Goal: Contribute content

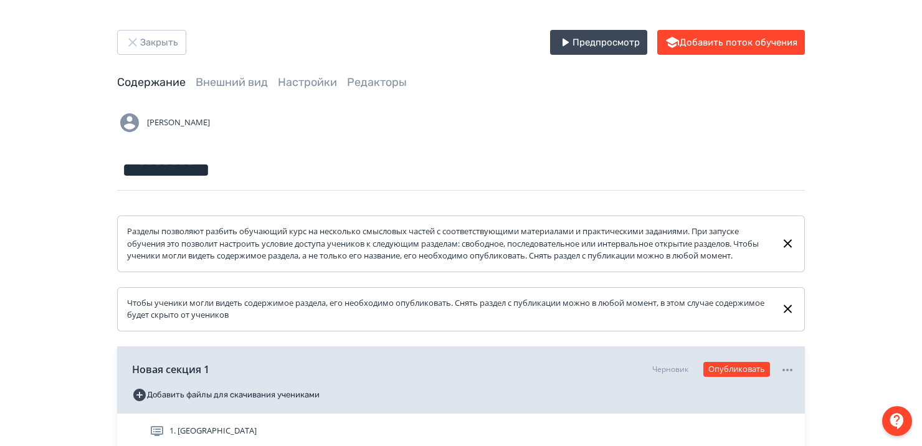
scroll to position [151, 0]
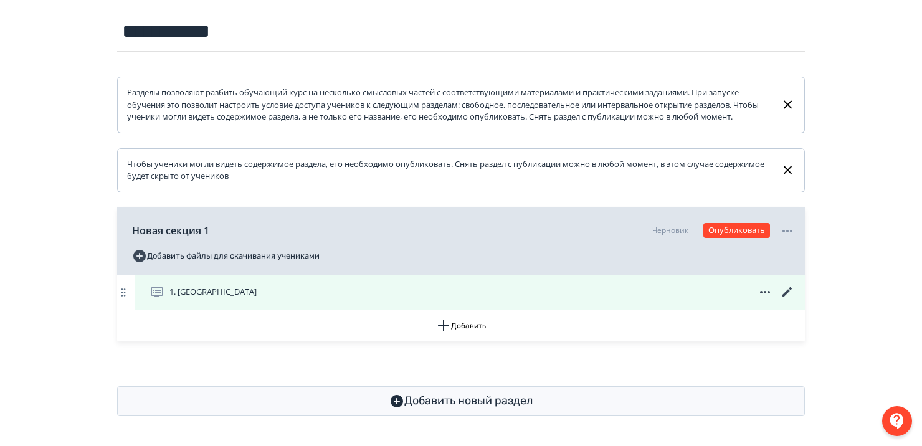
click at [783, 289] on icon at bounding box center [787, 292] width 15 height 15
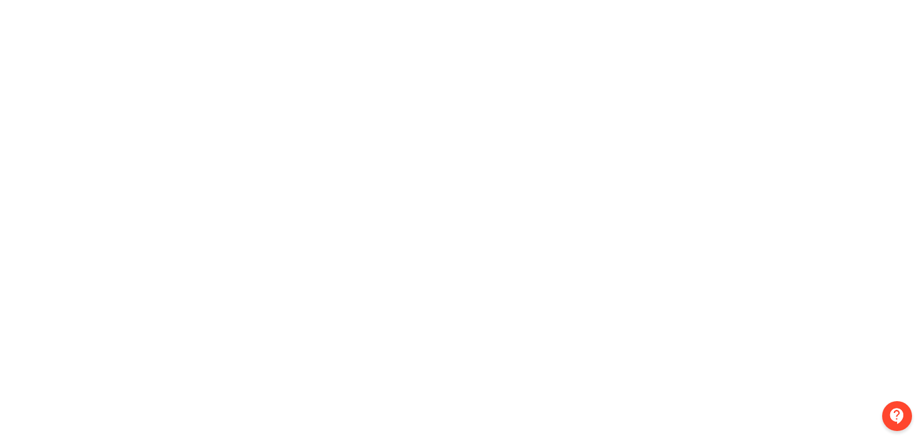
scroll to position [15, 0]
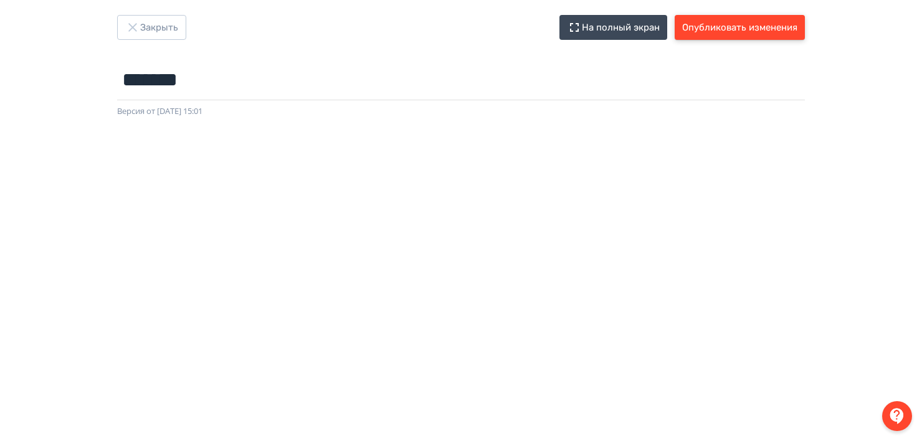
click at [722, 29] on button "Опубликовать изменения" at bounding box center [740, 27] width 130 height 25
